Goal: Task Accomplishment & Management: Manage account settings

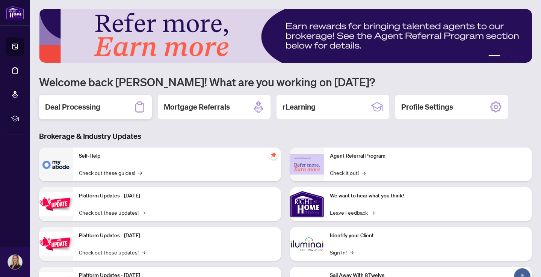
click at [96, 110] on h2 "Deal Processing" at bounding box center [72, 107] width 55 height 11
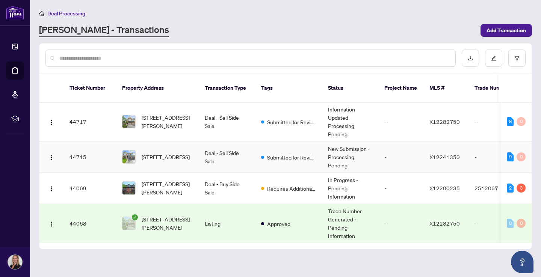
scroll to position [41, 0]
click at [291, 184] on span "Requires Additional Docs" at bounding box center [291, 188] width 49 height 8
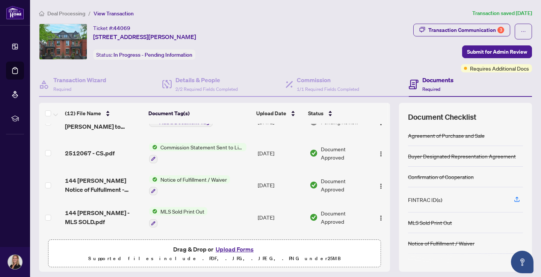
scroll to position [57, 0]
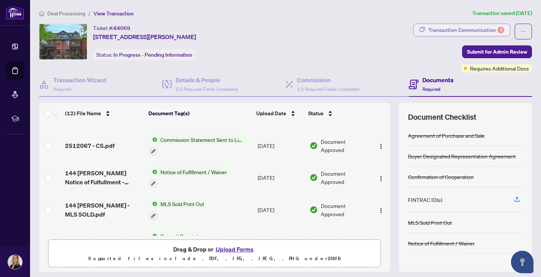
click at [496, 32] on div "Transaction Communication 3" at bounding box center [466, 30] width 76 height 12
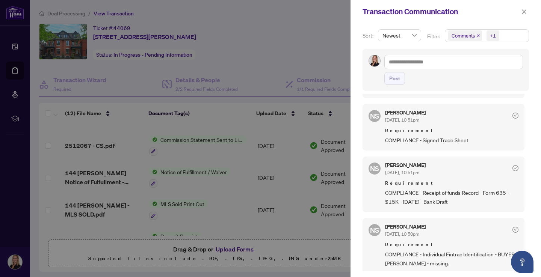
scroll to position [0, 0]
click at [299, 36] on div at bounding box center [270, 138] width 541 height 277
click at [524, 12] on icon "close" at bounding box center [524, 11] width 4 height 4
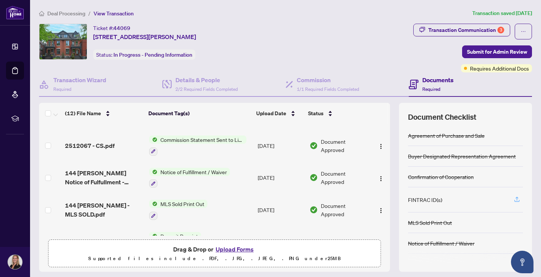
click at [517, 200] on icon "button" at bounding box center [517, 199] width 7 height 7
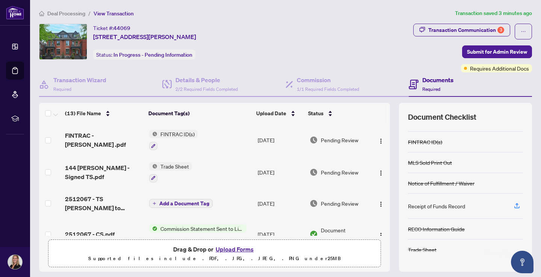
scroll to position [56, 0]
click at [517, 205] on icon "button" at bounding box center [517, 205] width 7 height 7
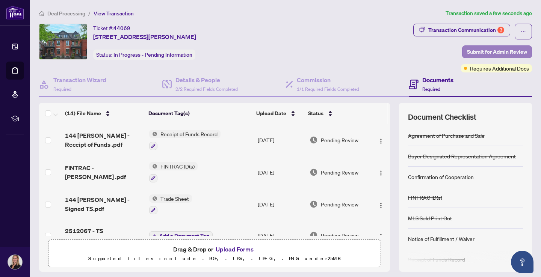
click at [494, 54] on span "Submit for Admin Review" at bounding box center [497, 52] width 60 height 12
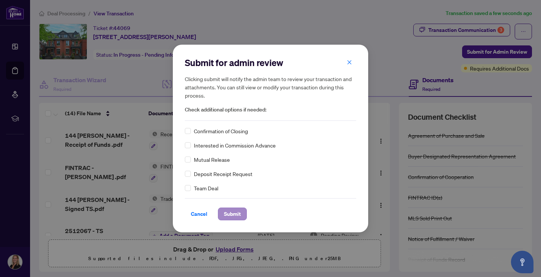
click at [233, 215] on span "Submit" at bounding box center [232, 214] width 17 height 12
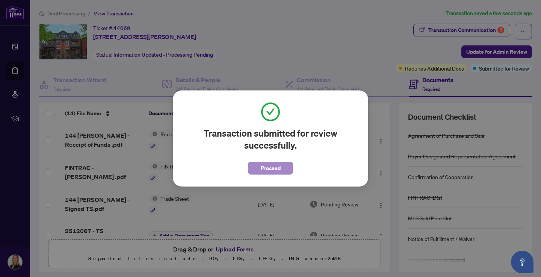
click at [274, 169] on span "Proceed" at bounding box center [271, 168] width 20 height 12
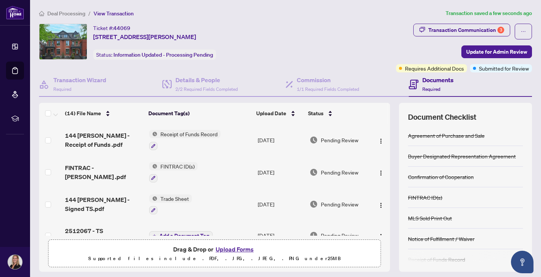
click at [68, 14] on span "Deal Processing" at bounding box center [66, 13] width 38 height 7
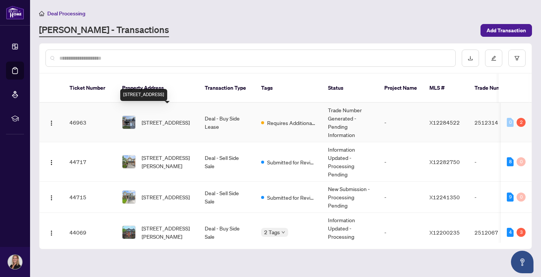
click at [157, 119] on span "522 Culdaff Rd, Stittsville, Ontario K2S 2Z7, Canada" at bounding box center [166, 122] width 48 height 8
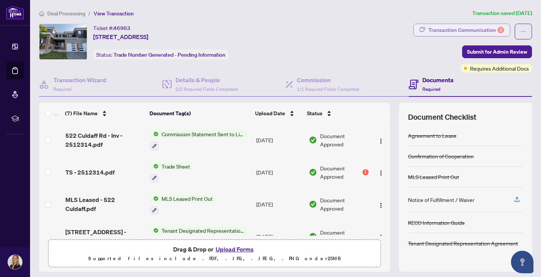
click at [491, 30] on div "Transaction Communication 2" at bounding box center [466, 30] width 76 height 12
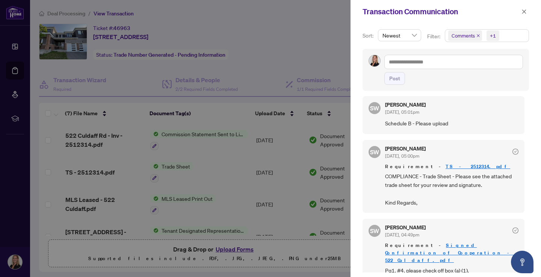
scroll to position [3, 0]
click at [444, 244] on link "Signed Confirmation of Cooperation - 522 Culdaff.pdf" at bounding box center [449, 253] width 129 height 21
